Goal: Find specific page/section: Find specific page/section

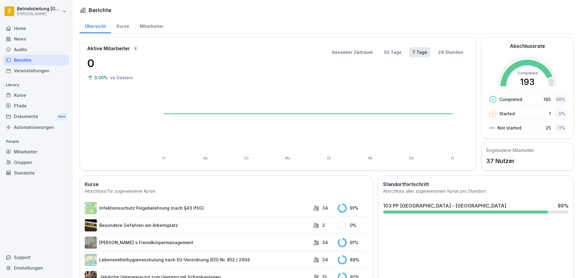
scroll to position [74, 0]
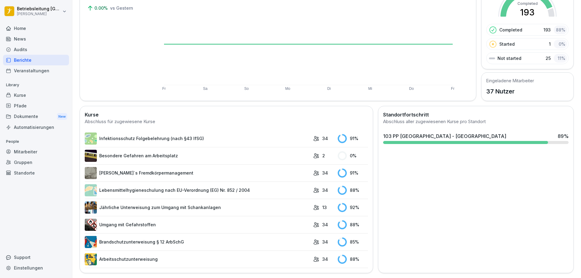
click at [27, 34] on div "News" at bounding box center [36, 39] width 66 height 11
click at [29, 29] on div "Home" at bounding box center [36, 28] width 66 height 11
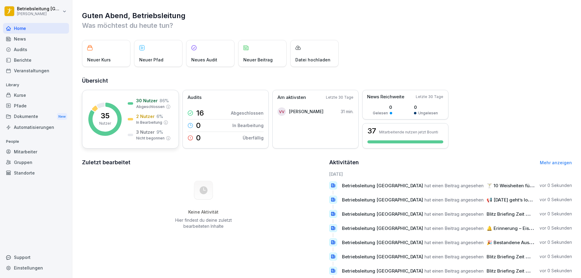
click at [132, 117] on div "2 Nutzer 6 % In Bearbeitung" at bounding box center [148, 119] width 41 height 12
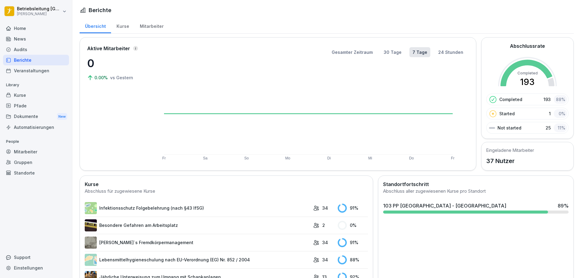
click at [531, 80] on rect at bounding box center [527, 86] width 59 height 59
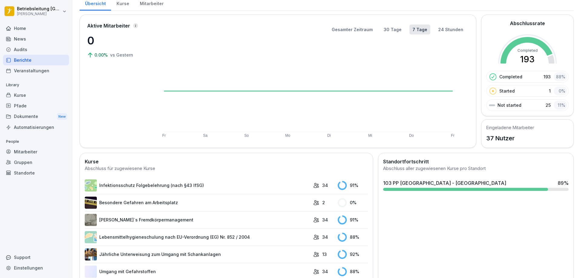
scroll to position [60, 0]
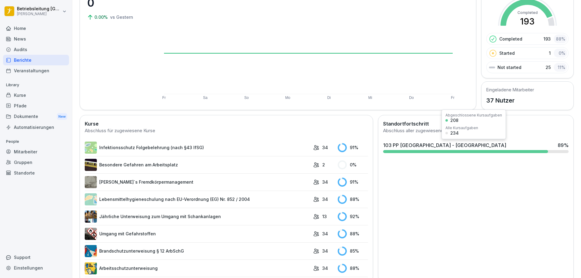
click at [556, 149] on div "103 PP [GEOGRAPHIC_DATA] - Bootshafen 89 %" at bounding box center [476, 147] width 190 height 16
